Goal: Navigation & Orientation: Find specific page/section

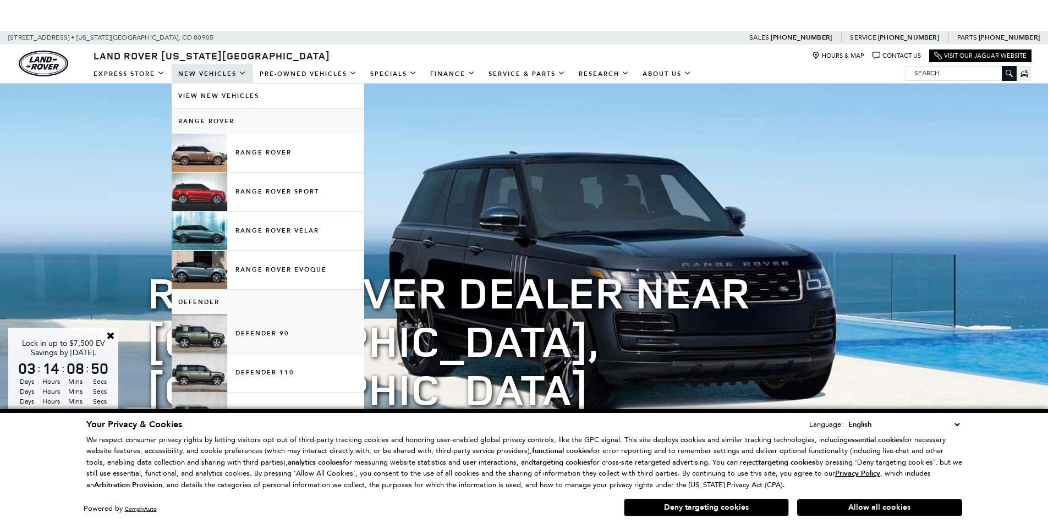
scroll to position [55, 0]
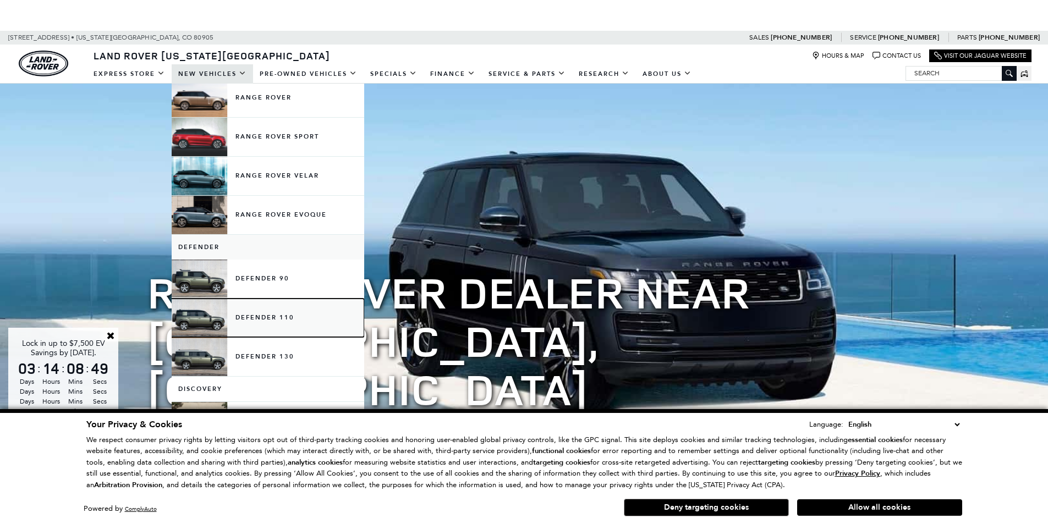
click at [286, 315] on link "Defender 110" at bounding box center [268, 318] width 193 height 39
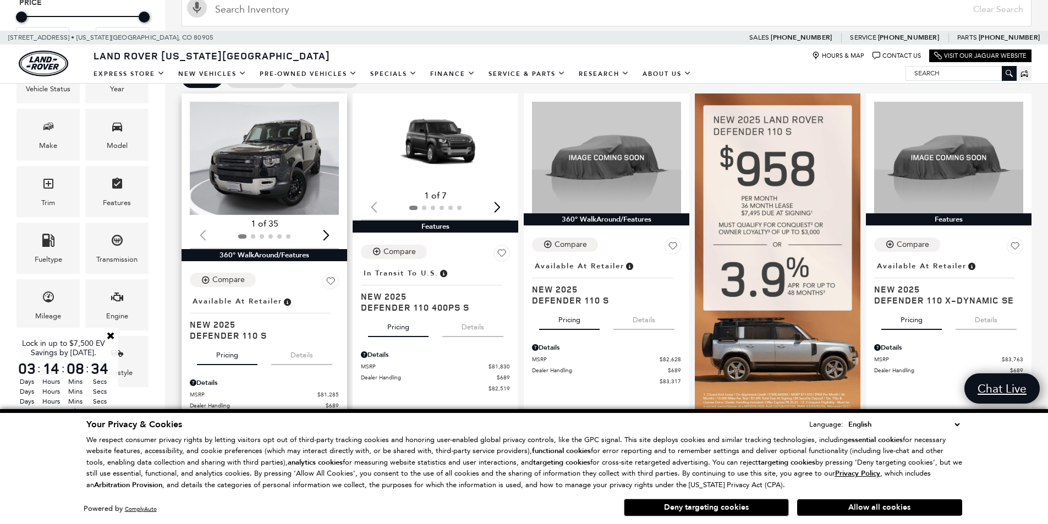
scroll to position [275, 0]
